Goal: Task Accomplishment & Management: Manage account settings

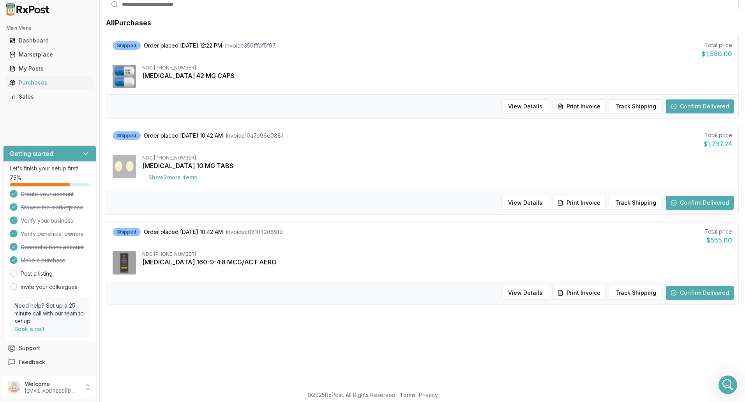
scroll to position [288, 0]
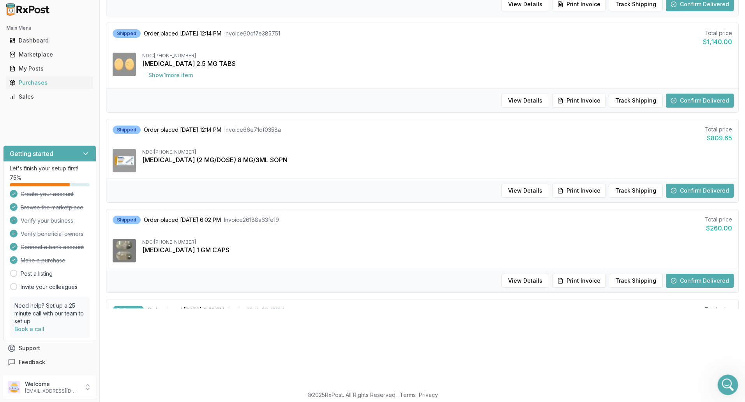
click at [728, 381] on icon "Open Intercom Messenger" at bounding box center [726, 383] width 13 height 13
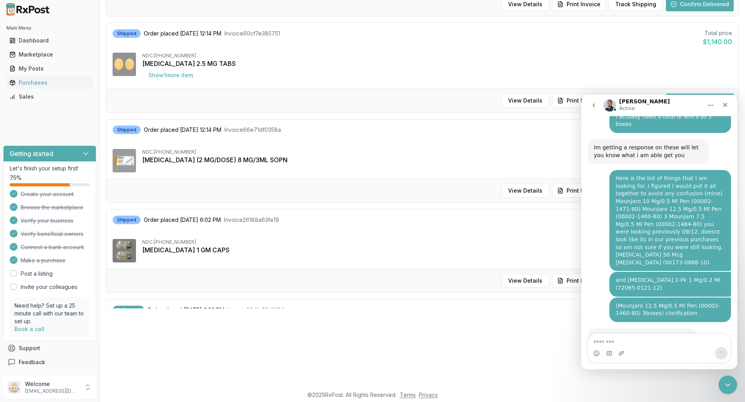
scroll to position [6564, 0]
click at [465, 324] on html "Main Menu Dashboard Marketplace My Posts Purchases Sales Getting started Let's …" at bounding box center [372, 123] width 745 height 402
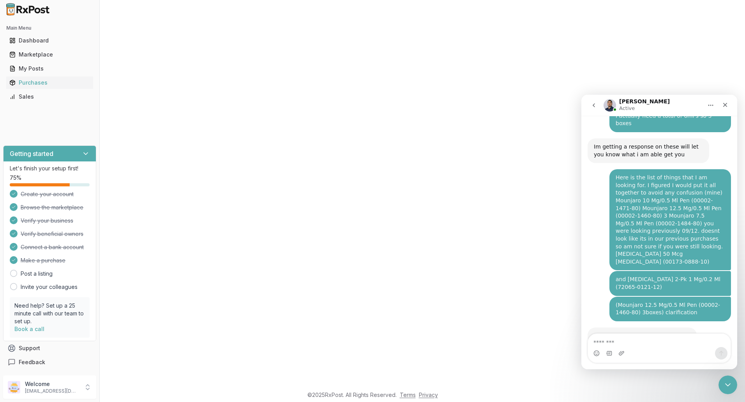
scroll to position [390, 0]
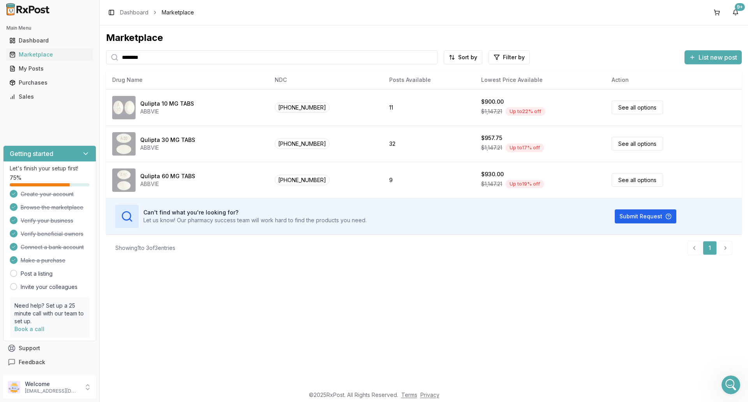
scroll to position [6027, 0]
click at [731, 385] on icon "Open Intercom Messenger" at bounding box center [729, 383] width 13 height 13
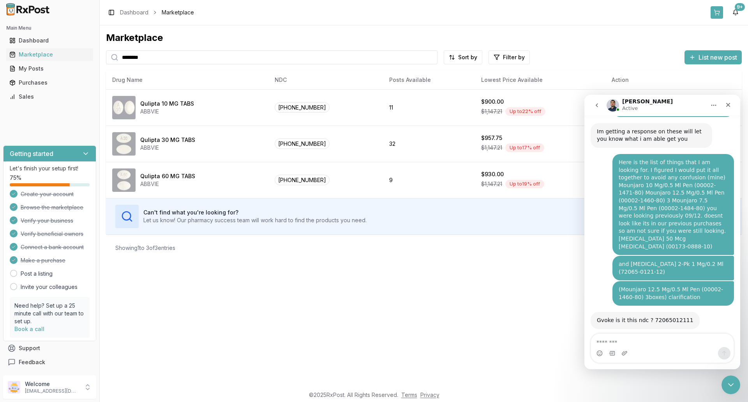
click at [718, 12] on button at bounding box center [716, 12] width 12 height 12
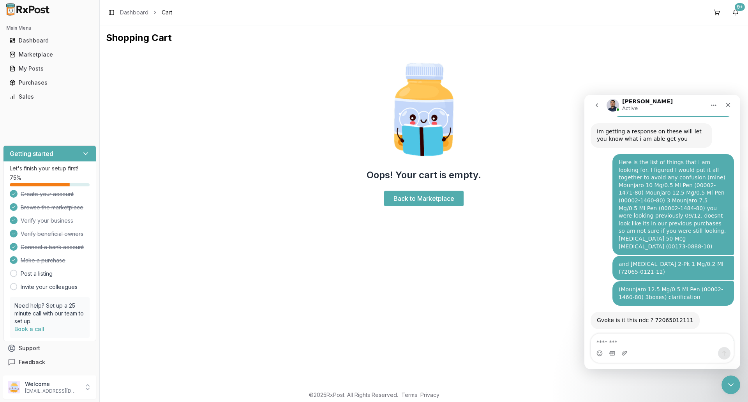
click at [442, 315] on div "Shopping Cart Oops! Your cart is empty. Back to Marketplace" at bounding box center [424, 205] width 648 height 361
click at [34, 86] on div "Purchases" at bounding box center [49, 83] width 81 height 8
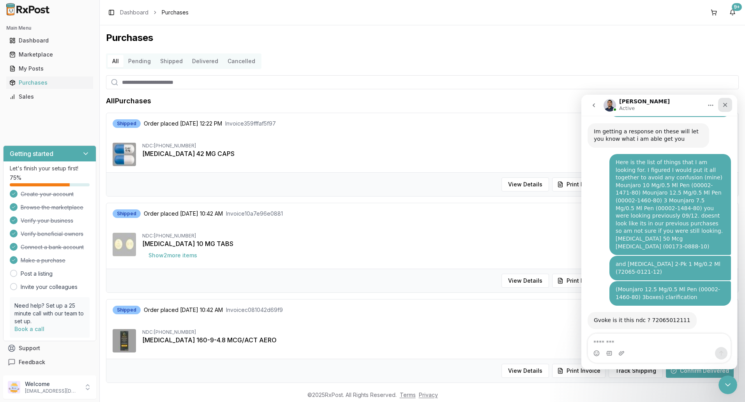
click at [725, 105] on icon "Close" at bounding box center [725, 105] width 4 height 4
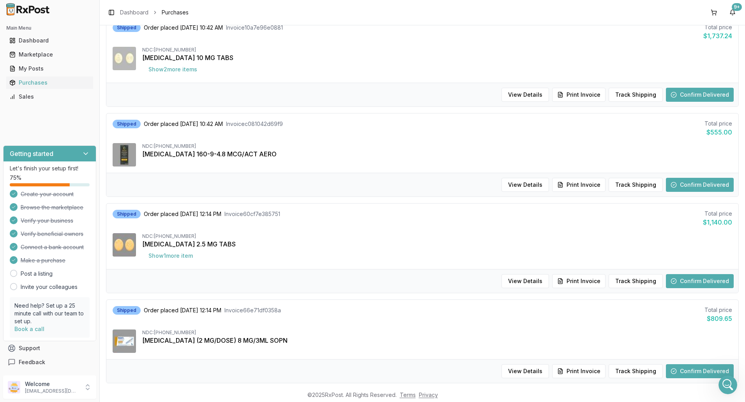
scroll to position [195, 0]
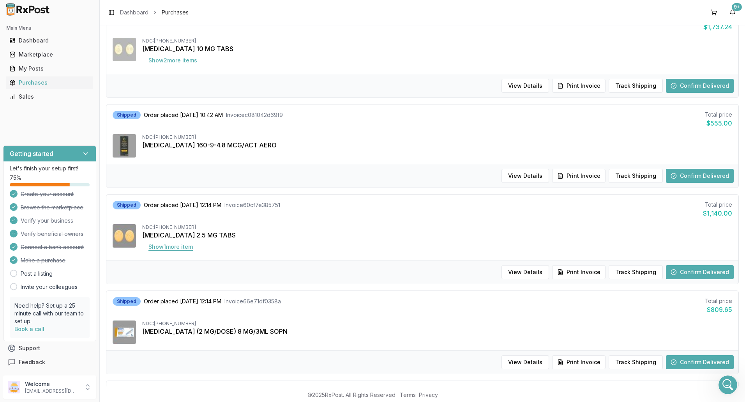
click at [169, 246] on button "Show 1 more item" at bounding box center [170, 247] width 57 height 14
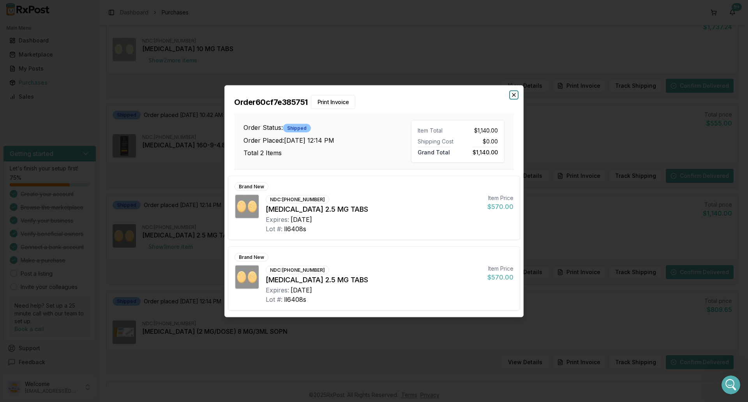
click at [514, 94] on icon "button" at bounding box center [513, 94] width 3 height 3
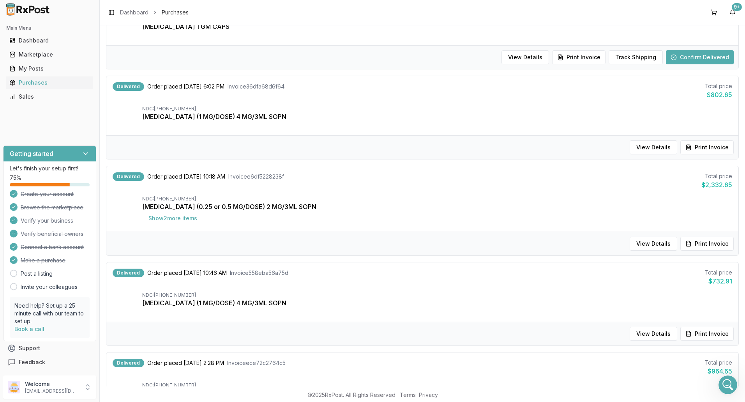
scroll to position [483, 0]
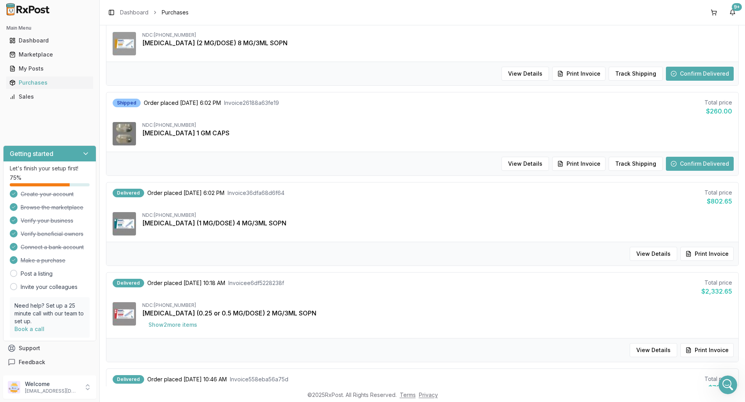
click at [712, 163] on button "Confirm Delivered" at bounding box center [700, 164] width 68 height 14
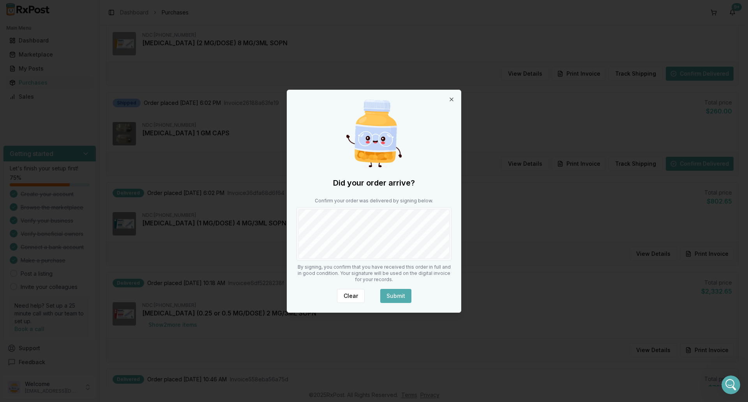
click at [450, 238] on div at bounding box center [373, 234] width 155 height 54
click at [393, 296] on button "Submit" at bounding box center [395, 296] width 31 height 14
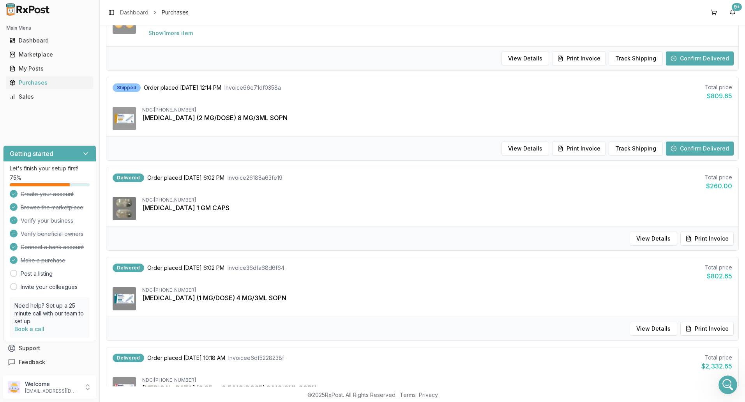
scroll to position [405, 0]
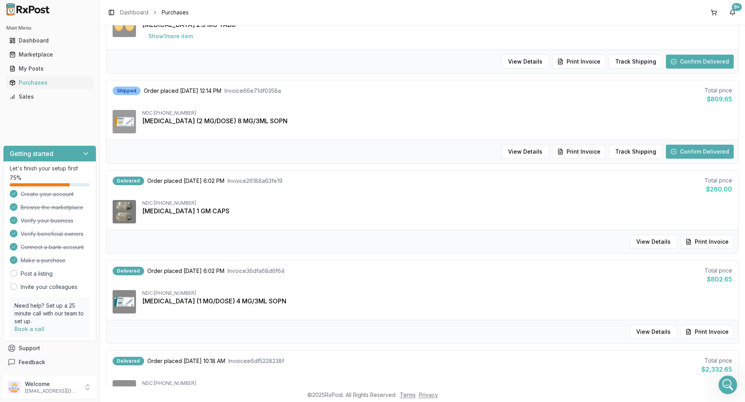
click at [699, 154] on button "Confirm Delivered" at bounding box center [700, 152] width 68 height 14
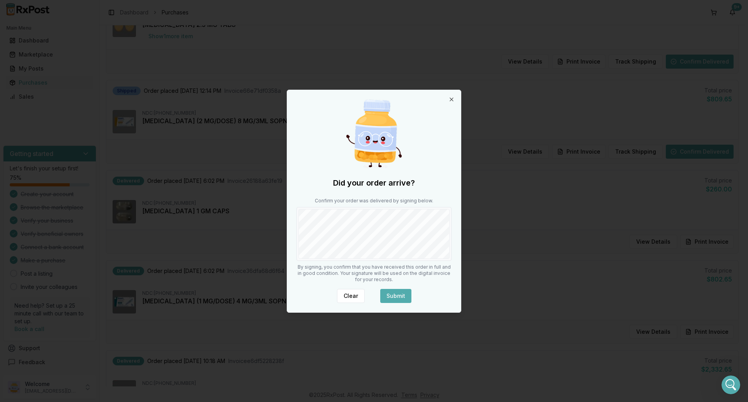
click at [389, 295] on button "Submit" at bounding box center [395, 296] width 31 height 14
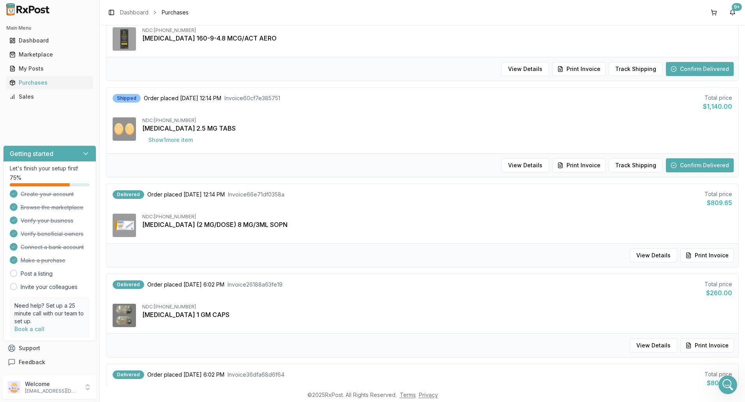
scroll to position [288, 0]
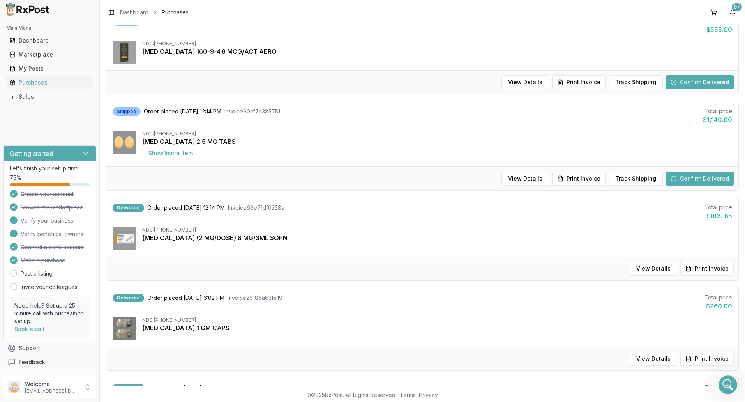
click at [684, 177] on button "Confirm Delivered" at bounding box center [700, 178] width 68 height 14
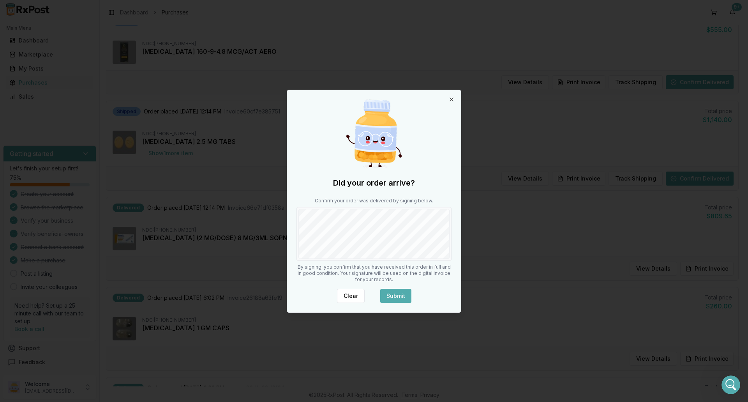
click at [456, 241] on div "Did your order arrive? Confirm your order was delivered by signing below. By si…" at bounding box center [374, 201] width 174 height 222
click at [393, 294] on button "Submit" at bounding box center [395, 296] width 31 height 14
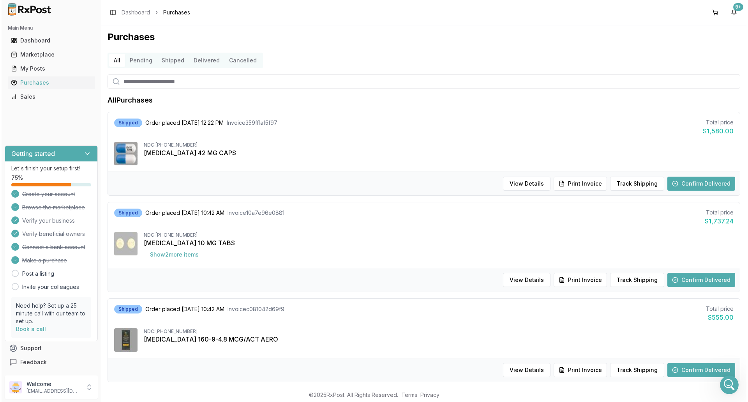
scroll to position [0, 0]
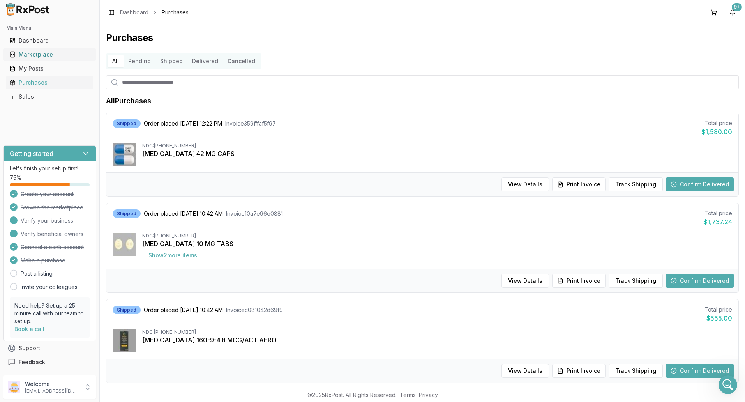
click at [39, 55] on div "Marketplace" at bounding box center [49, 55] width 81 height 8
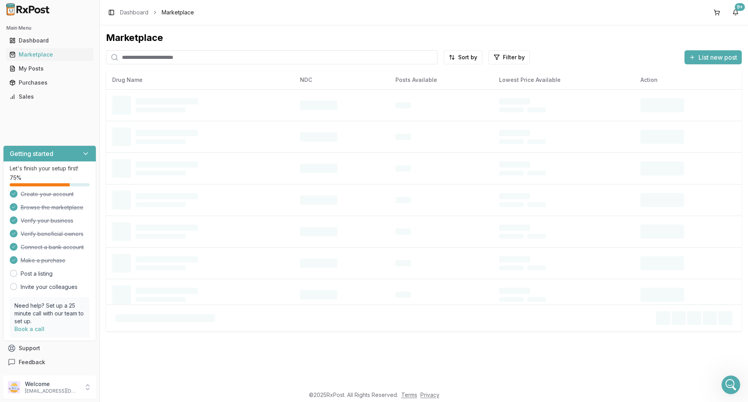
click at [163, 58] on input "search" at bounding box center [271, 57] width 331 height 14
type input "*******"
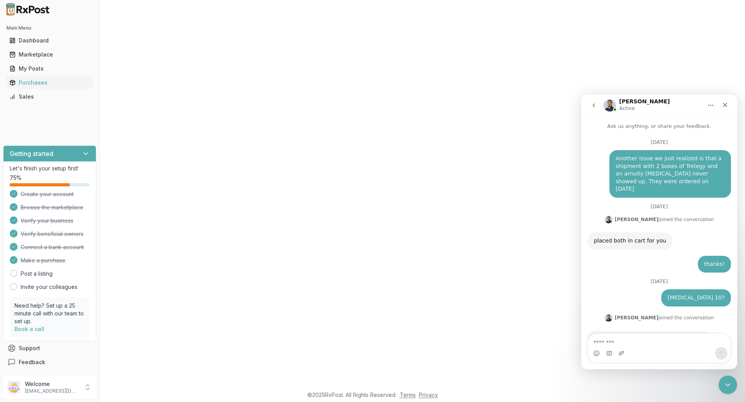
scroll to position [678, 0]
